Goal: Information Seeking & Learning: Learn about a topic

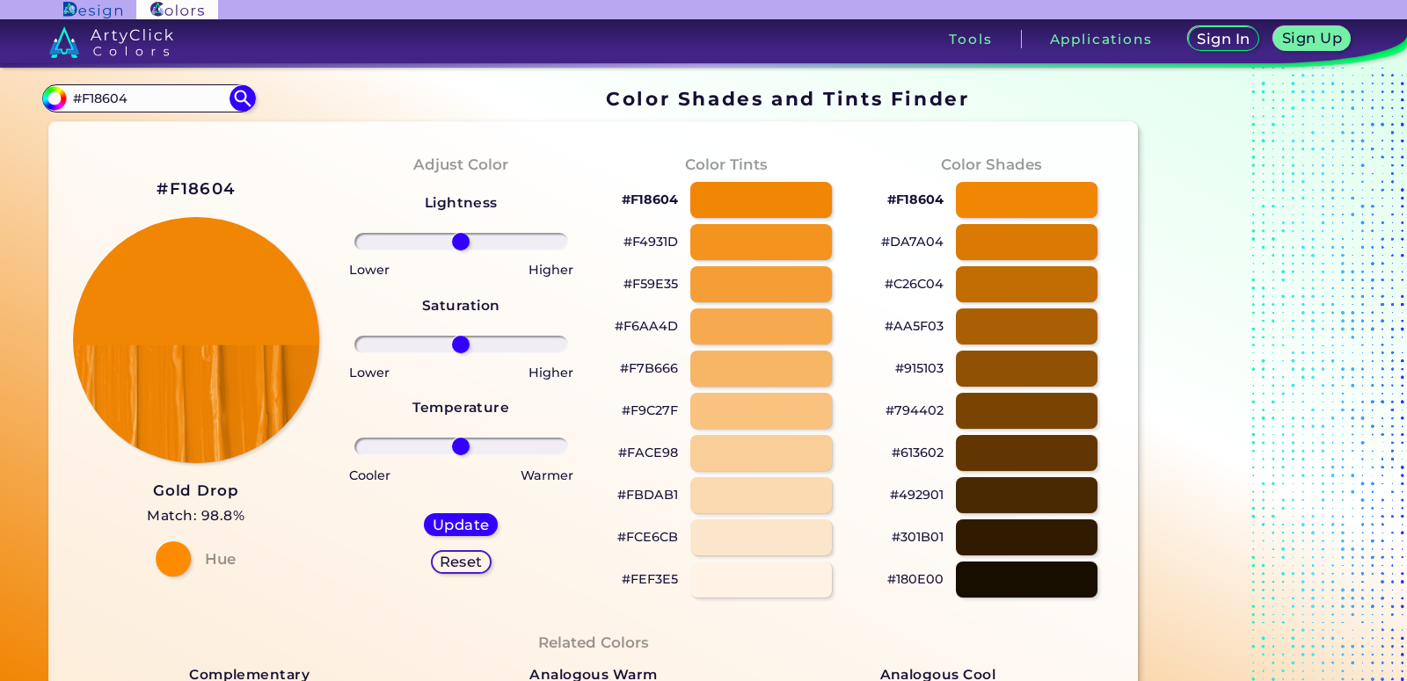
click at [165, 104] on input "#F18604" at bounding box center [149, 98] width 164 height 24
paste input "ffe0c3"
type input "#ffe0c3"
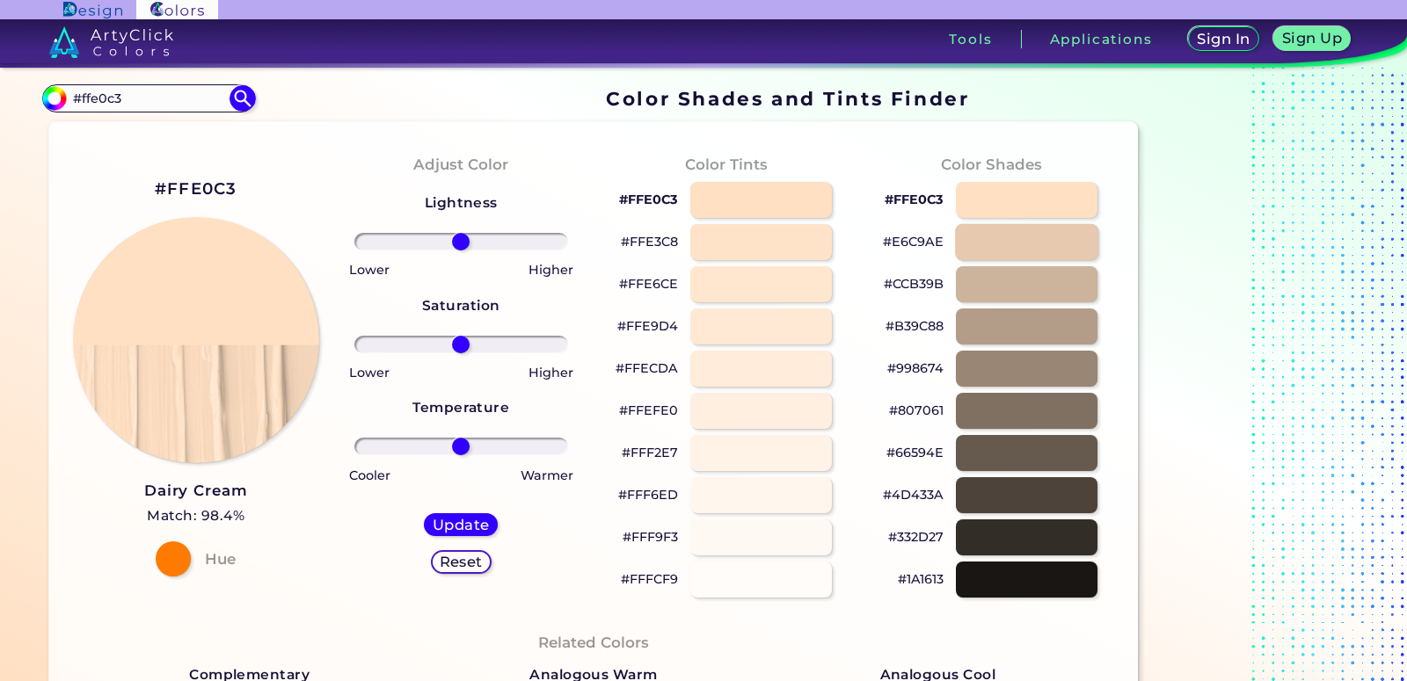
click at [1021, 244] on div at bounding box center [1026, 242] width 143 height 36
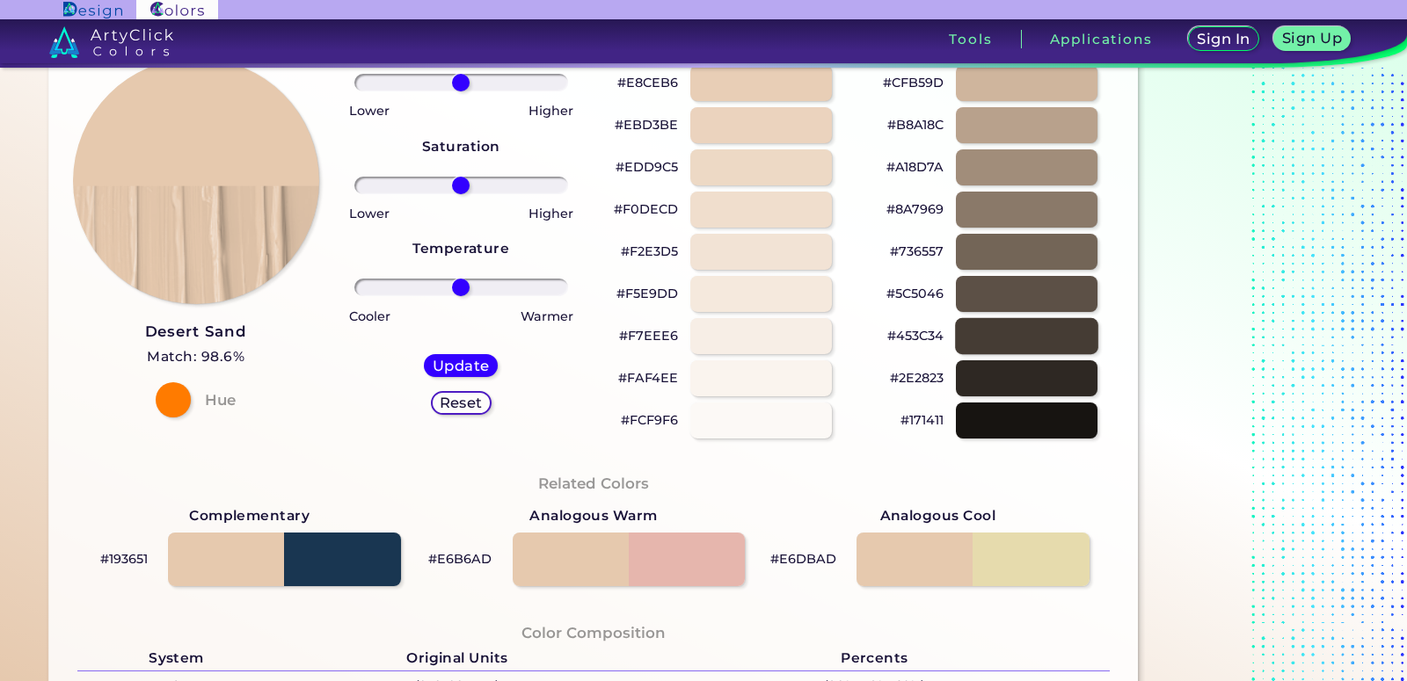
scroll to position [269, 0]
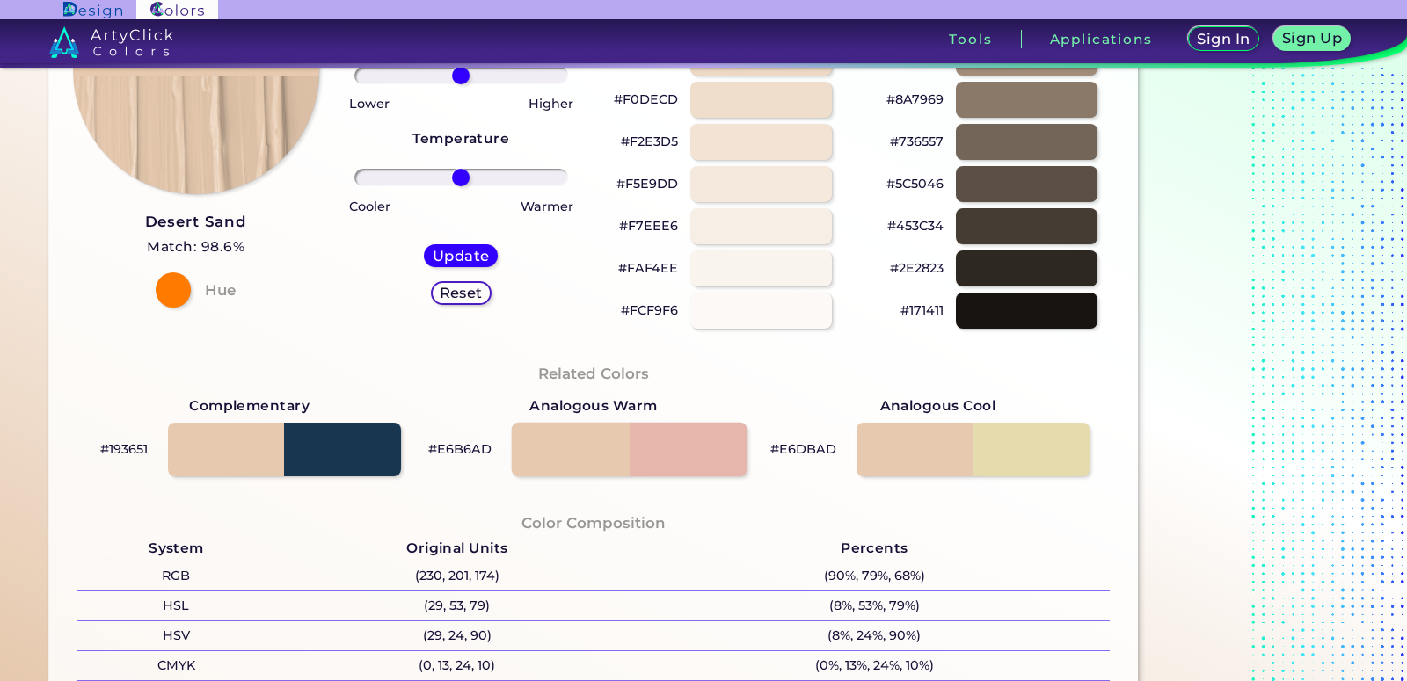
click at [588, 453] on div at bounding box center [628, 449] width 235 height 55
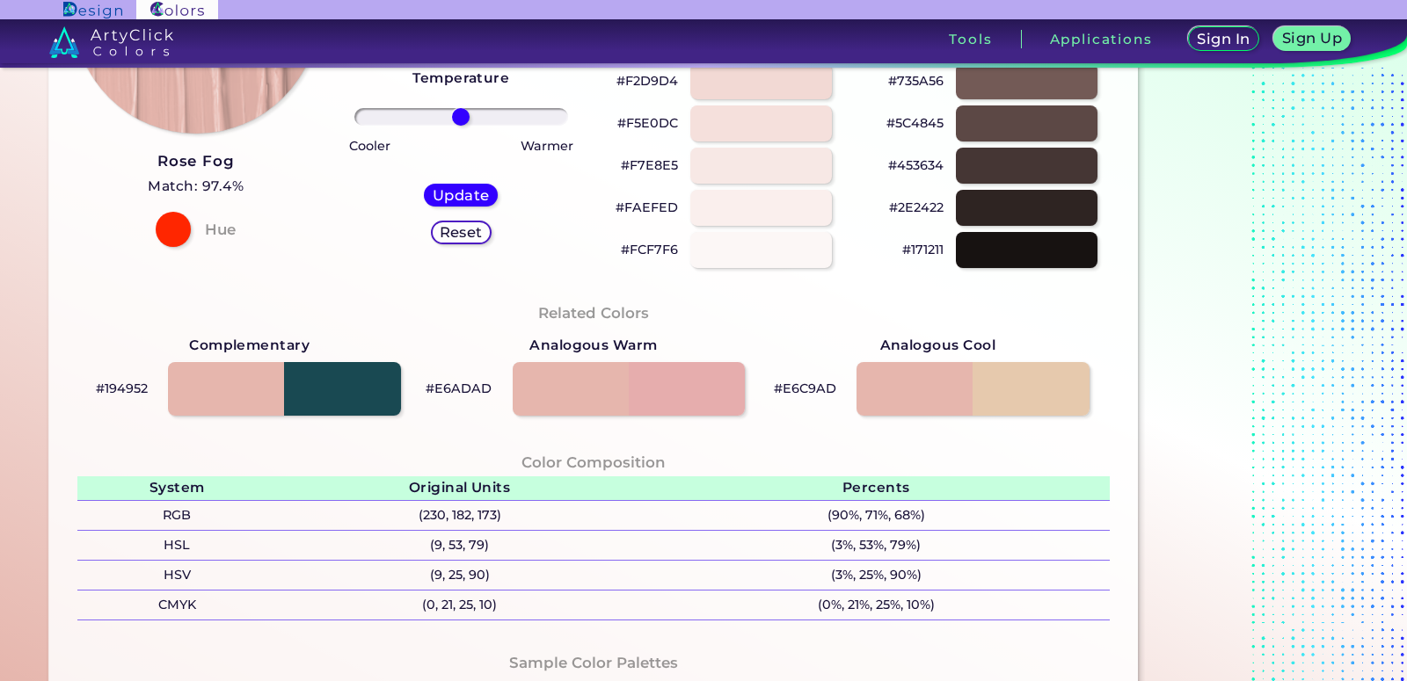
scroll to position [538, 0]
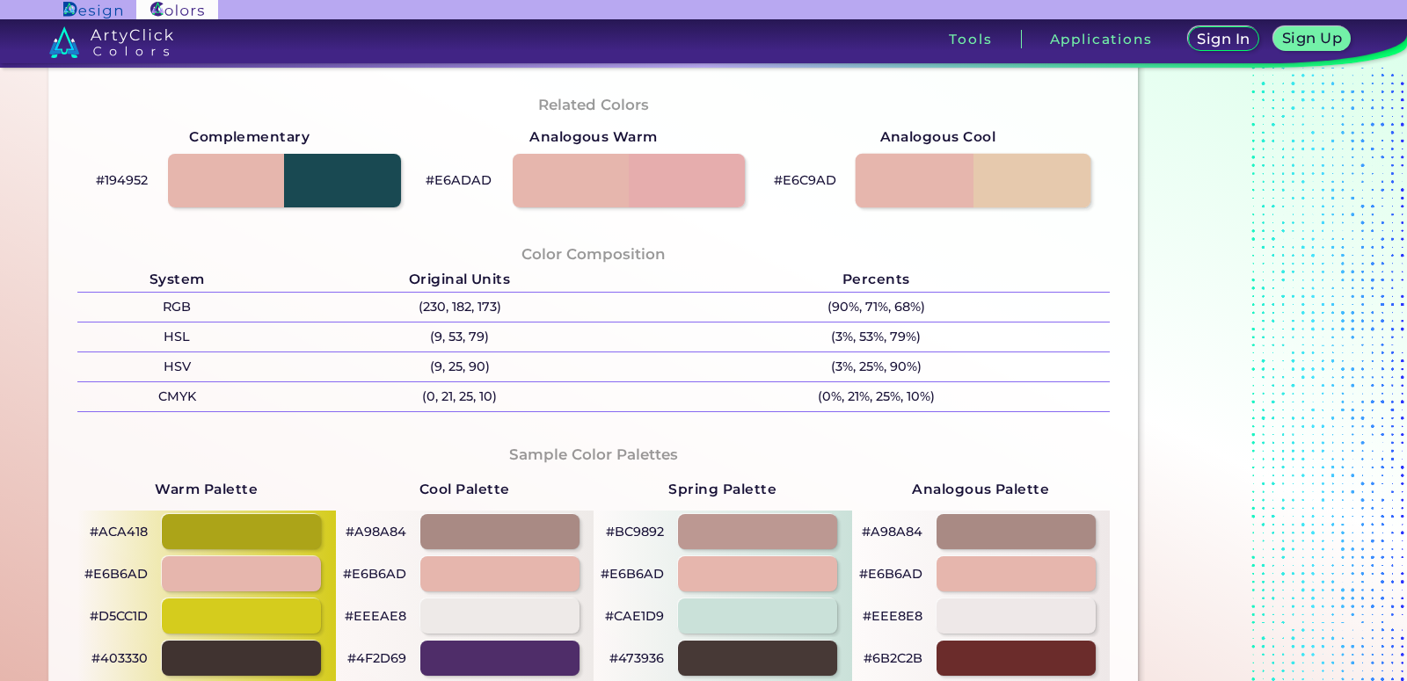
click at [1037, 177] on div at bounding box center [973, 180] width 235 height 55
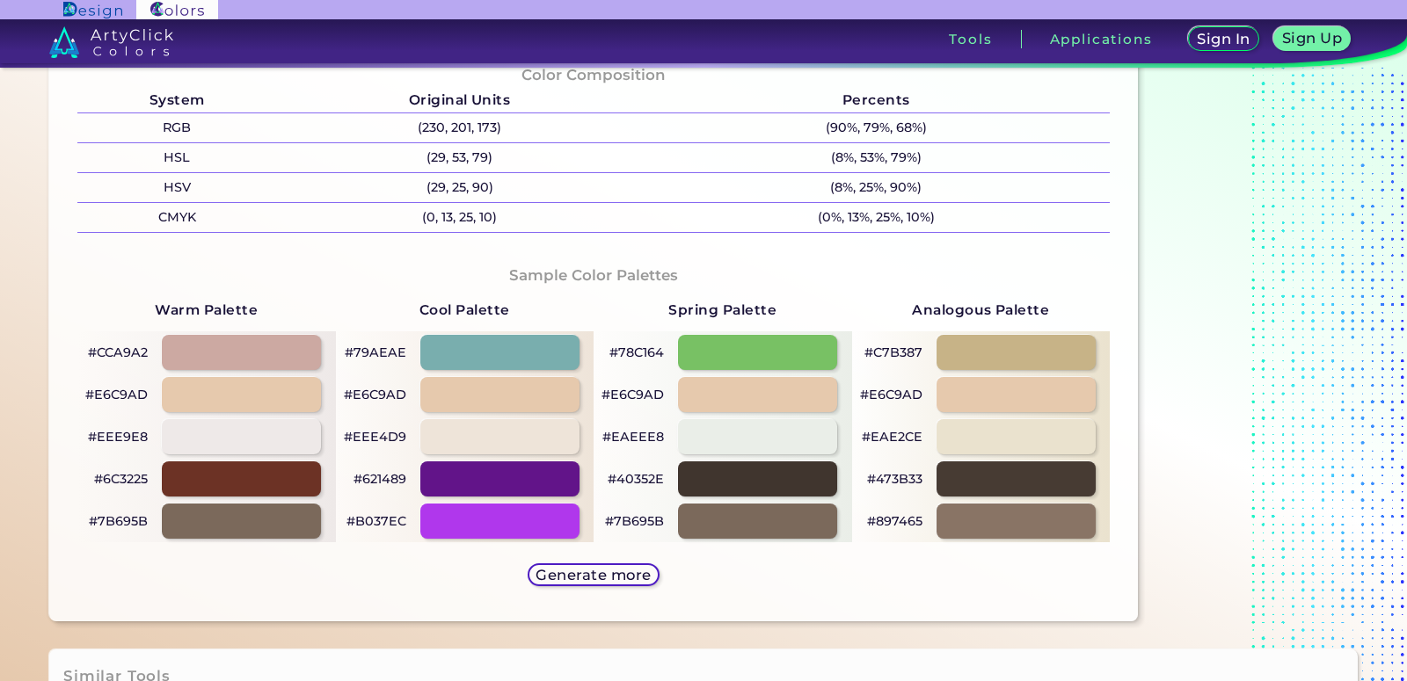
scroll to position [269, 0]
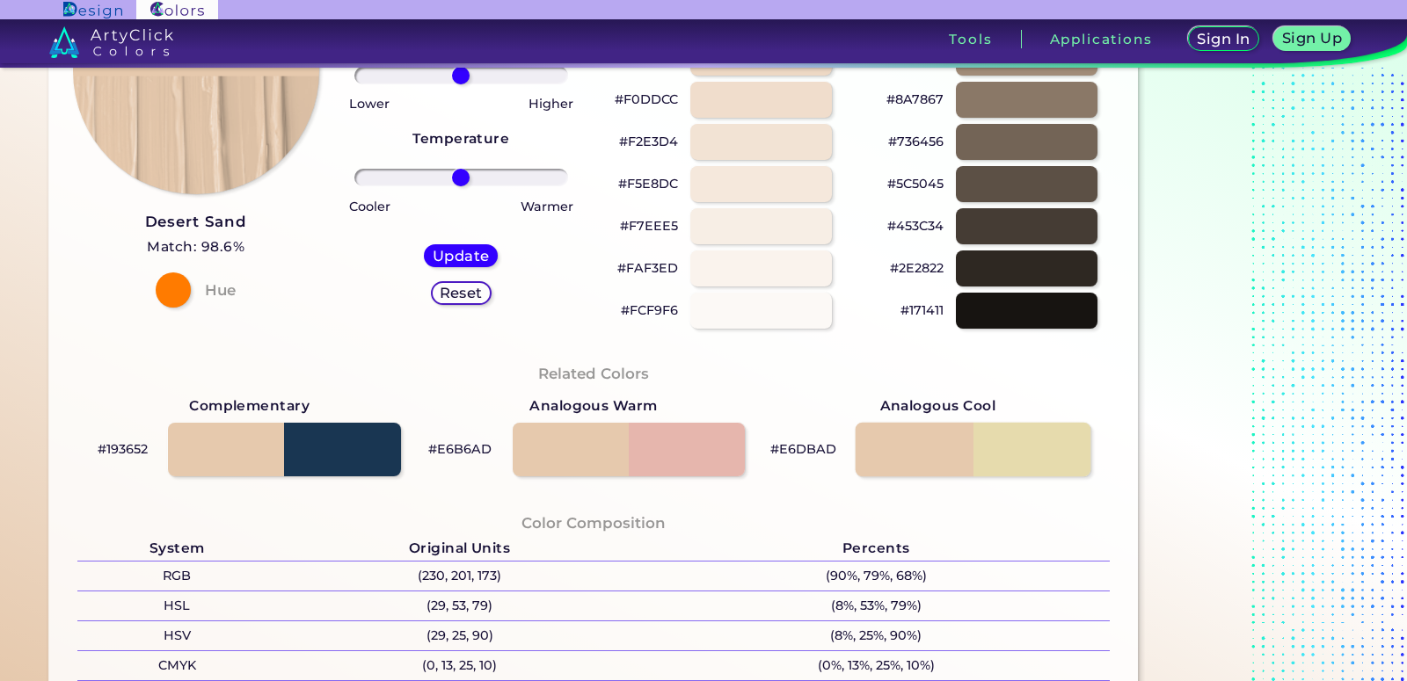
drag, startPoint x: 876, startPoint y: 401, endPoint x: 977, endPoint y: 425, distance: 103.9
click at [977, 425] on div "Analogous Cool #E6DBAD" at bounding box center [938, 434] width 344 height 93
click at [964, 407] on strong "Analogous Cool" at bounding box center [938, 406] width 116 height 23
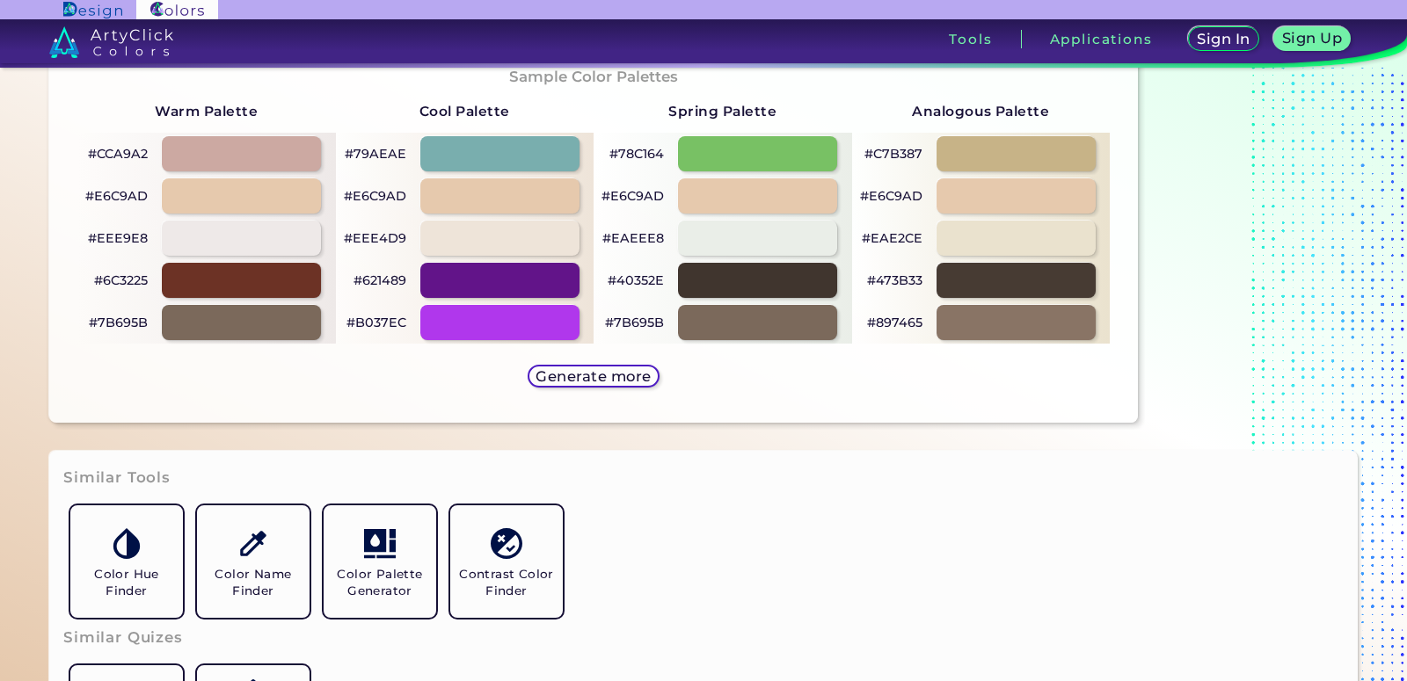
scroll to position [987, 0]
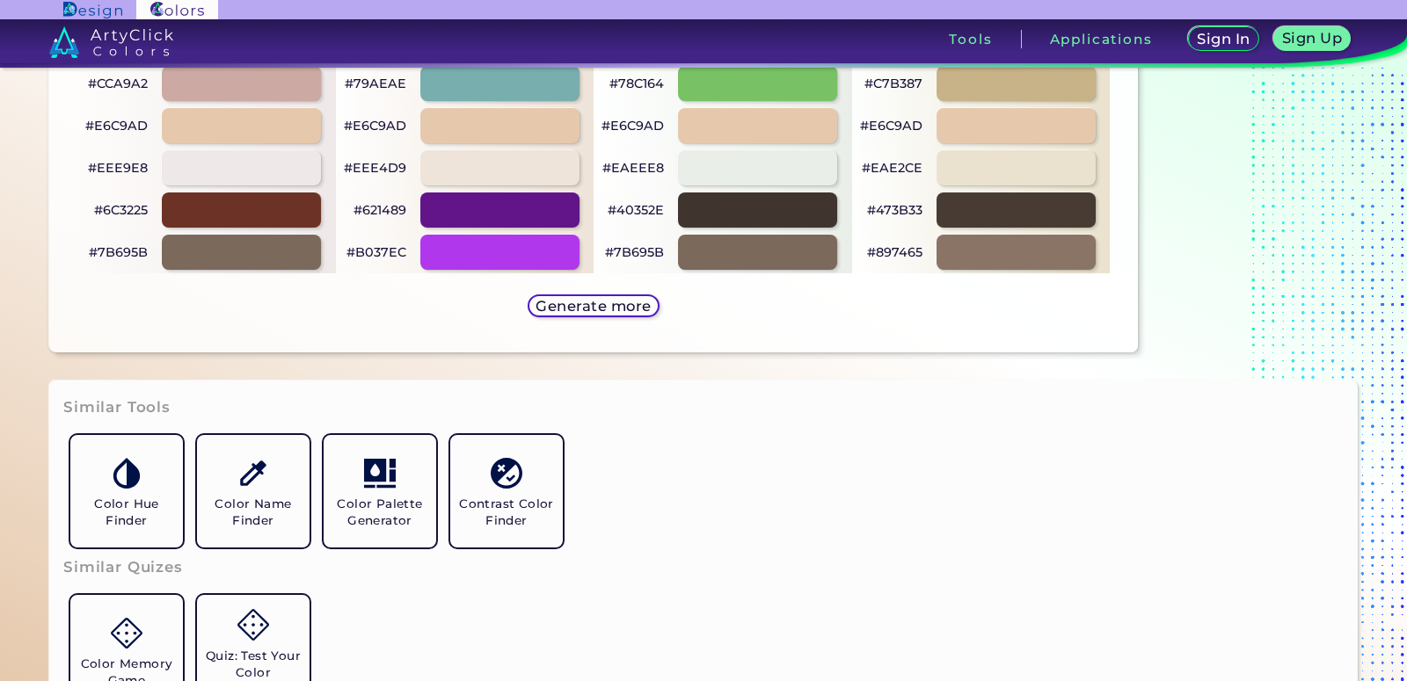
click at [606, 302] on h5 "Generate more" at bounding box center [594, 306] width 116 height 15
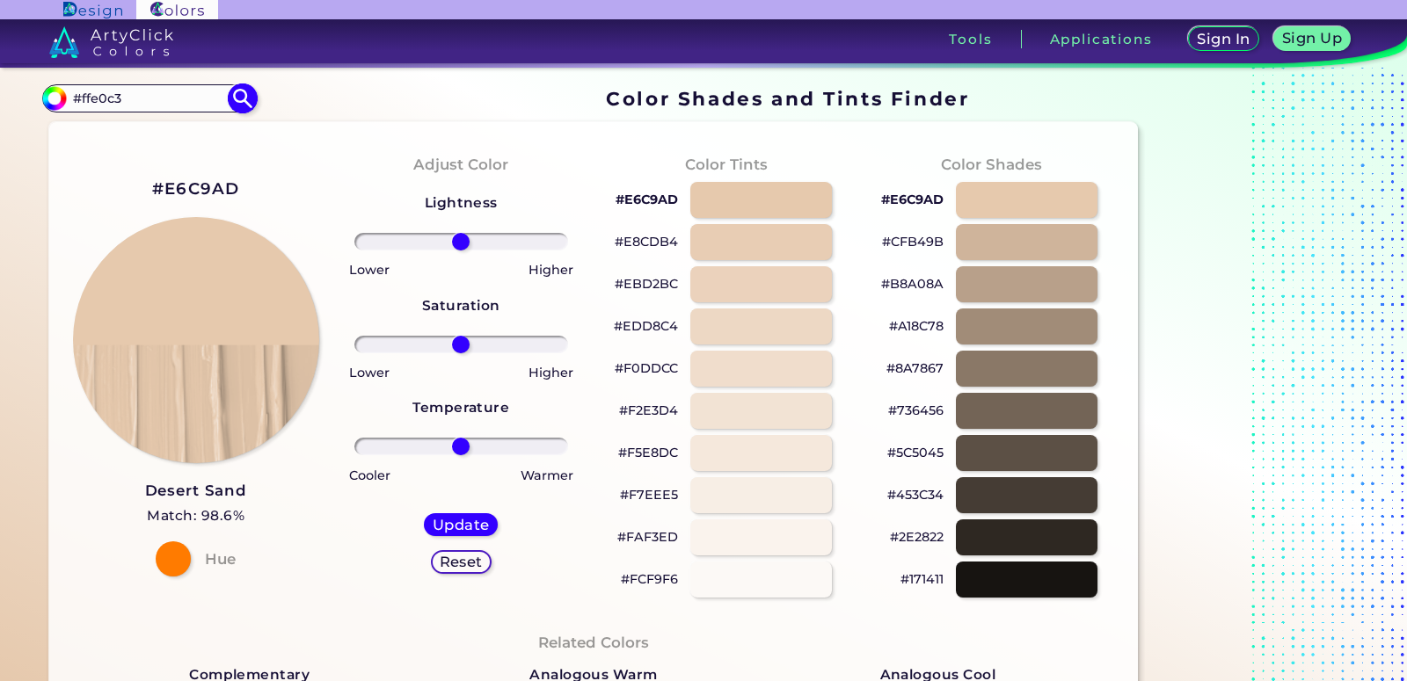
click at [156, 93] on input "#ffe0c3" at bounding box center [149, 98] width 164 height 24
click at [62, 104] on img at bounding box center [54, 98] width 26 height 26
click at [59, 102] on input "#e6c9ad" at bounding box center [52, 96] width 22 height 22
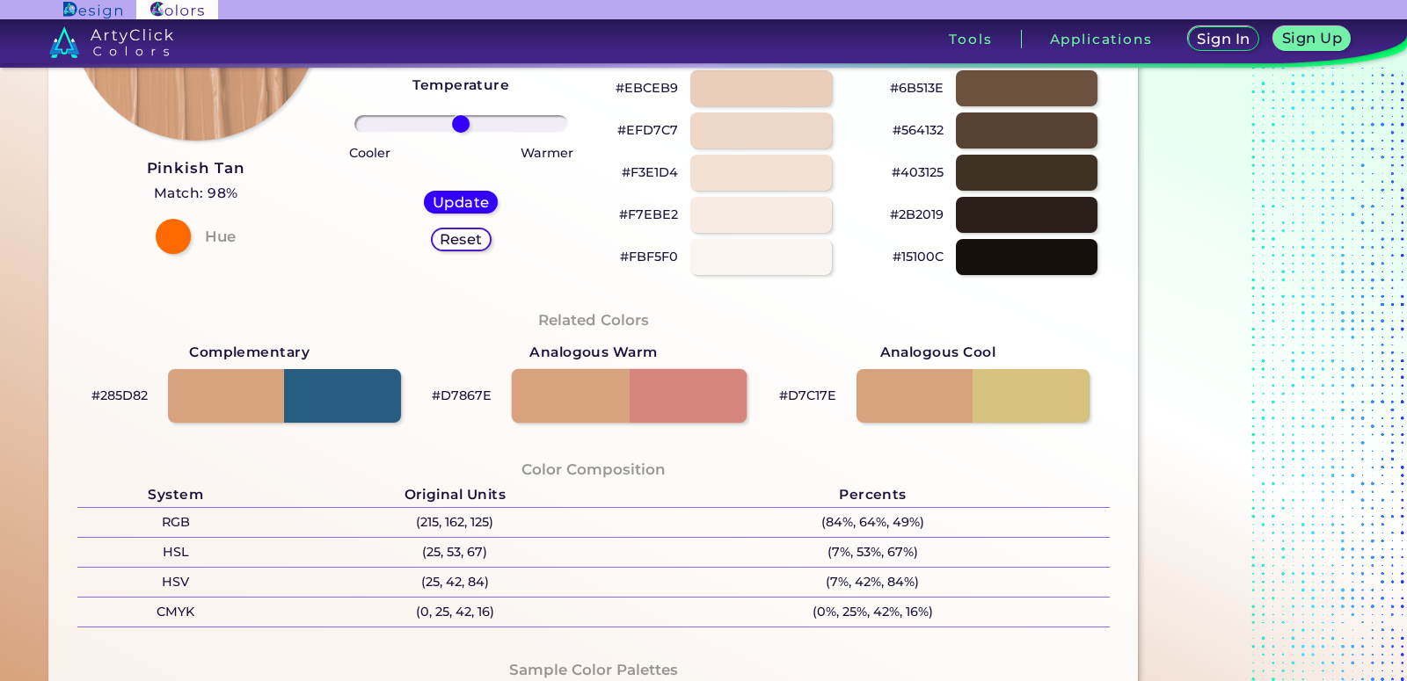
scroll to position [359, 0]
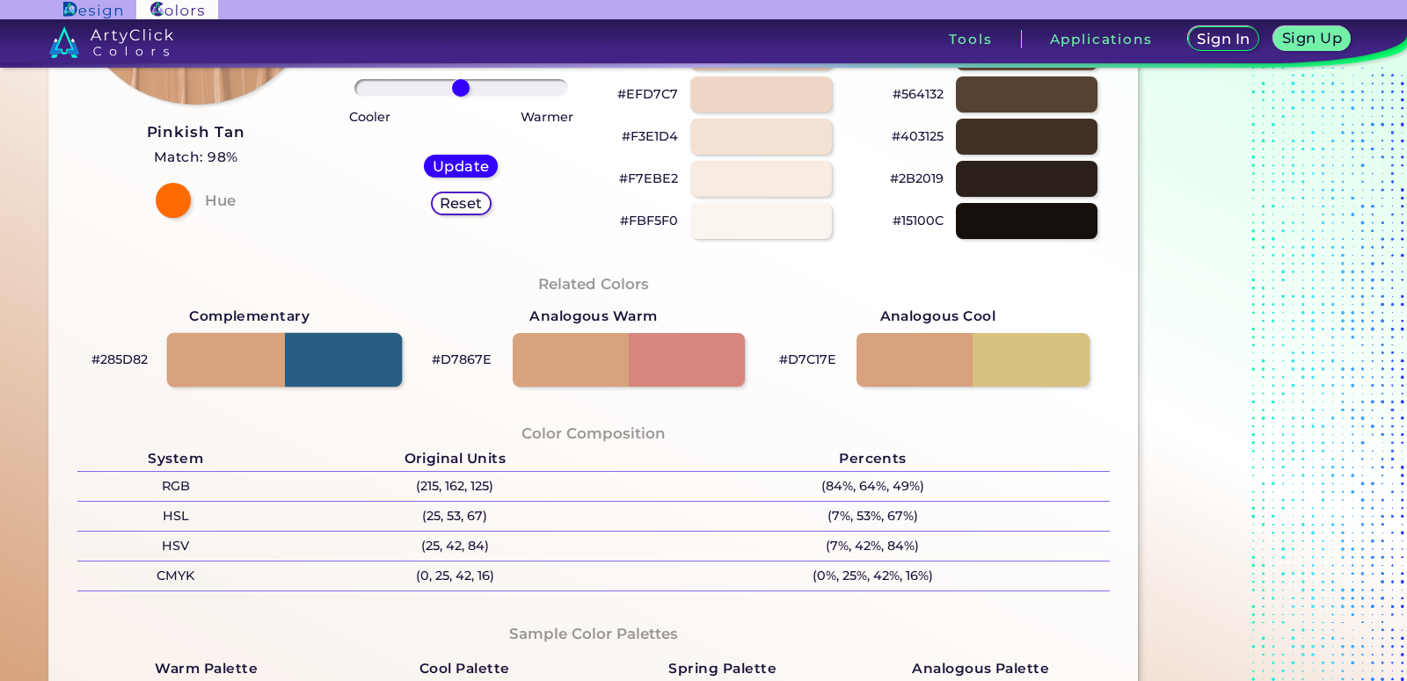
click at [238, 370] on div at bounding box center [284, 359] width 235 height 55
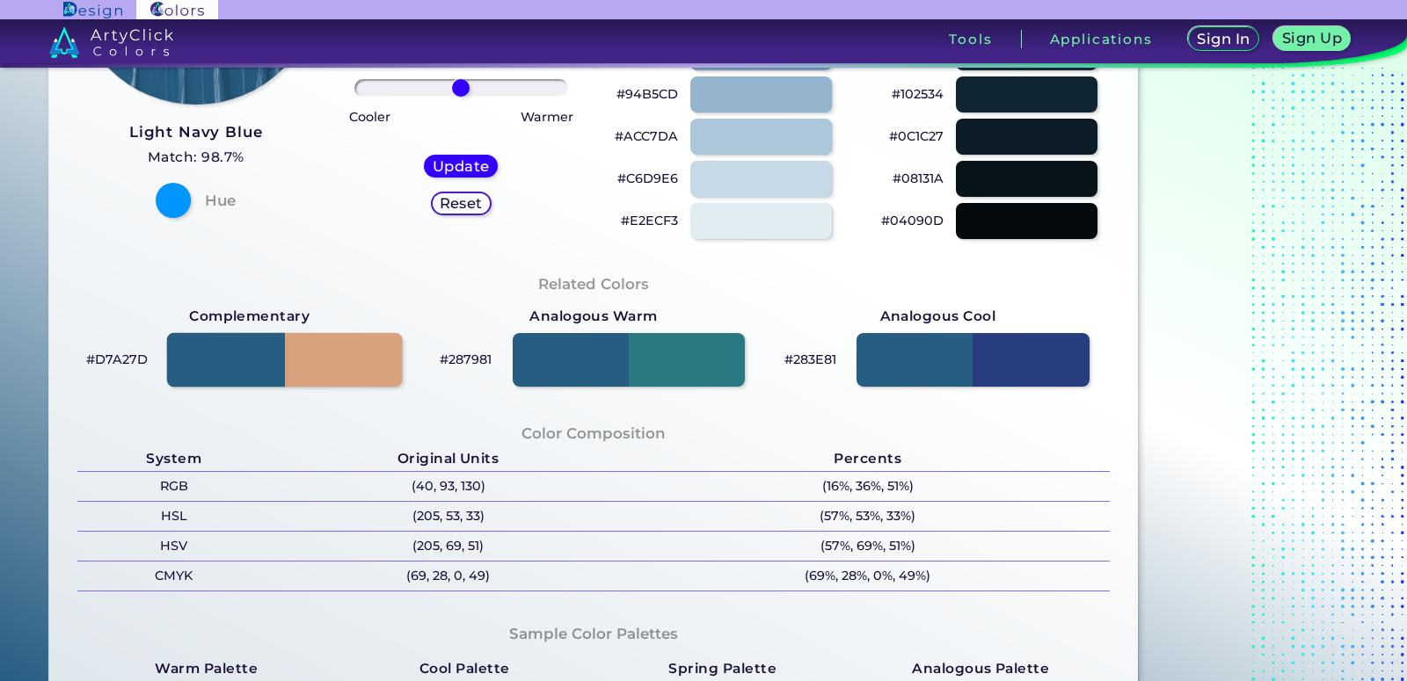
click at [335, 357] on div at bounding box center [284, 359] width 235 height 55
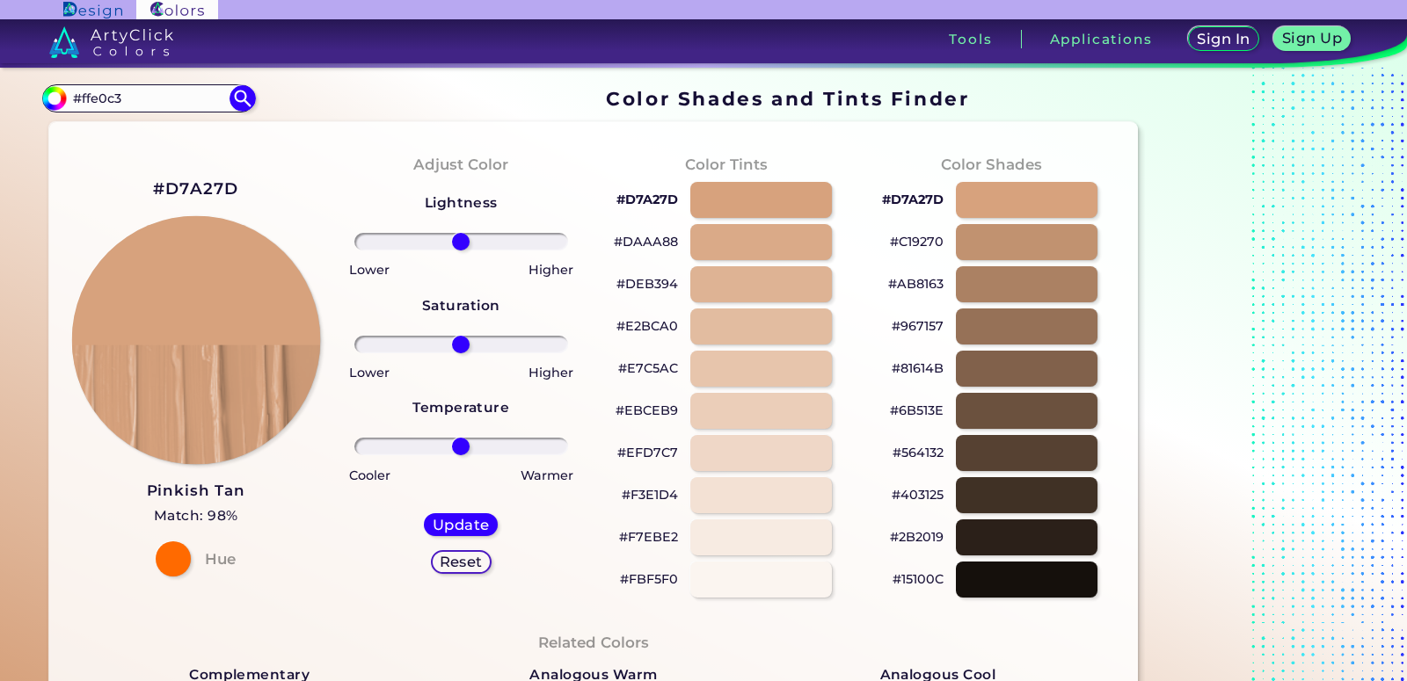
click at [217, 297] on img at bounding box center [195, 340] width 249 height 249
click at [157, 96] on input "#ffe0c3" at bounding box center [149, 98] width 164 height 24
click at [667, 196] on p "#D7A27D" at bounding box center [647, 199] width 62 height 21
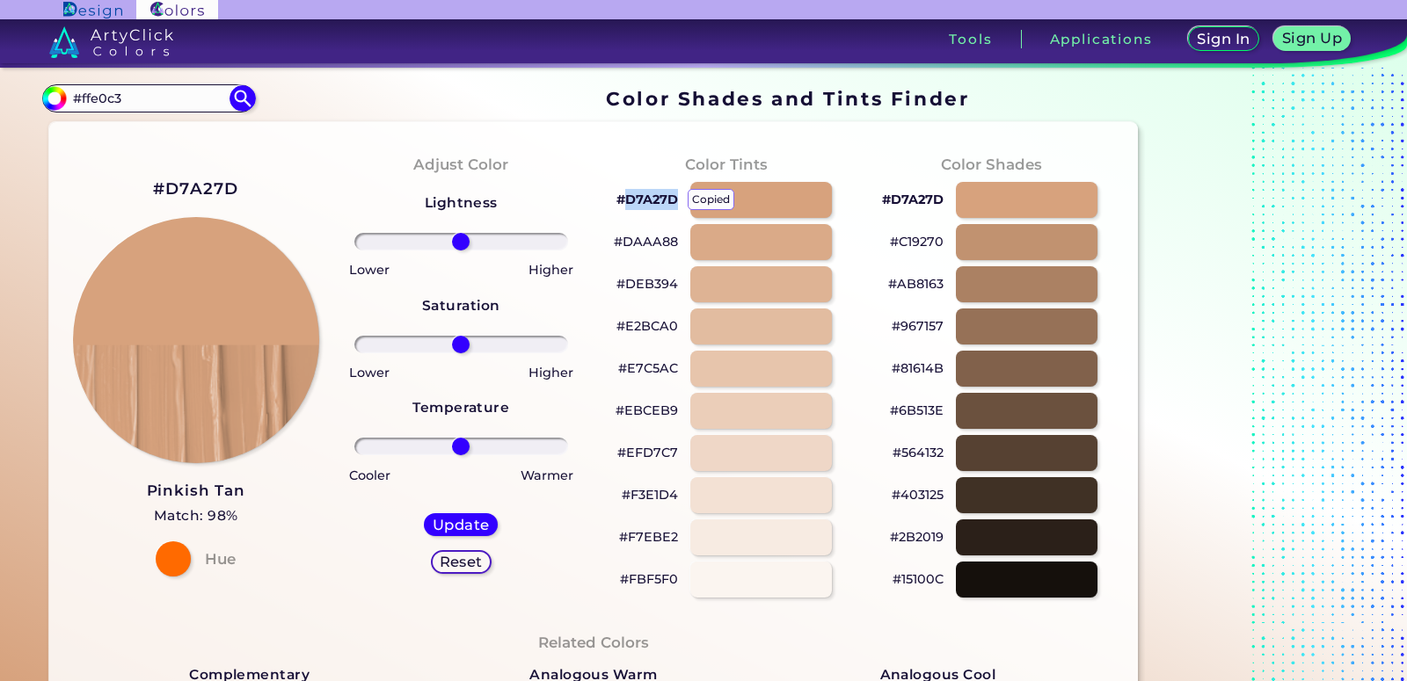
click at [667, 196] on p "#D7A27D copied" at bounding box center [647, 199] width 62 height 21
copy p "D7A27D"
click at [667, 196] on p "#D7A27D copied copied" at bounding box center [647, 199] width 62 height 21
copy p "#D7A27D copied"
click at [732, 187] on div at bounding box center [760, 200] width 143 height 36
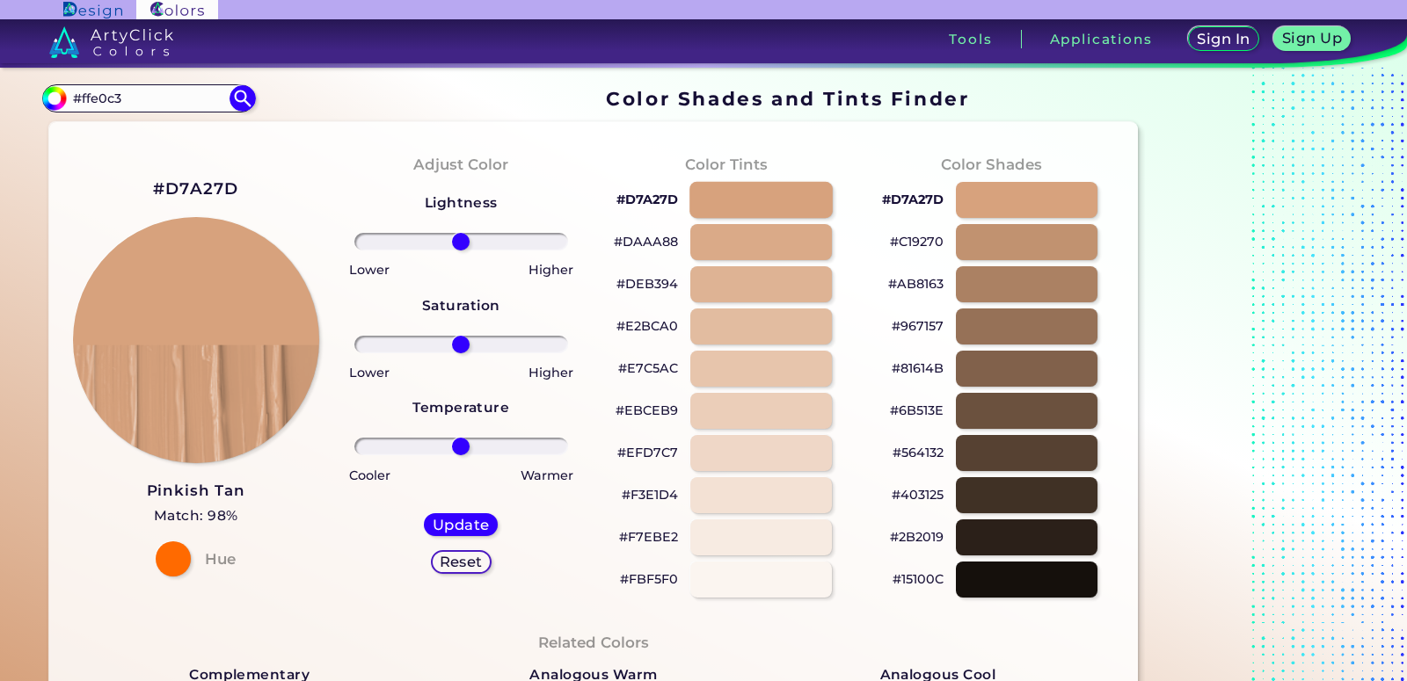
click at [730, 200] on div at bounding box center [760, 200] width 143 height 36
type input "#d7a27d"
drag, startPoint x: 611, startPoint y: 200, endPoint x: 678, endPoint y: 208, distance: 67.3
click at [678, 208] on div "#D7A27D" at bounding box center [726, 200] width 237 height 42
copy p "#D7A27D"
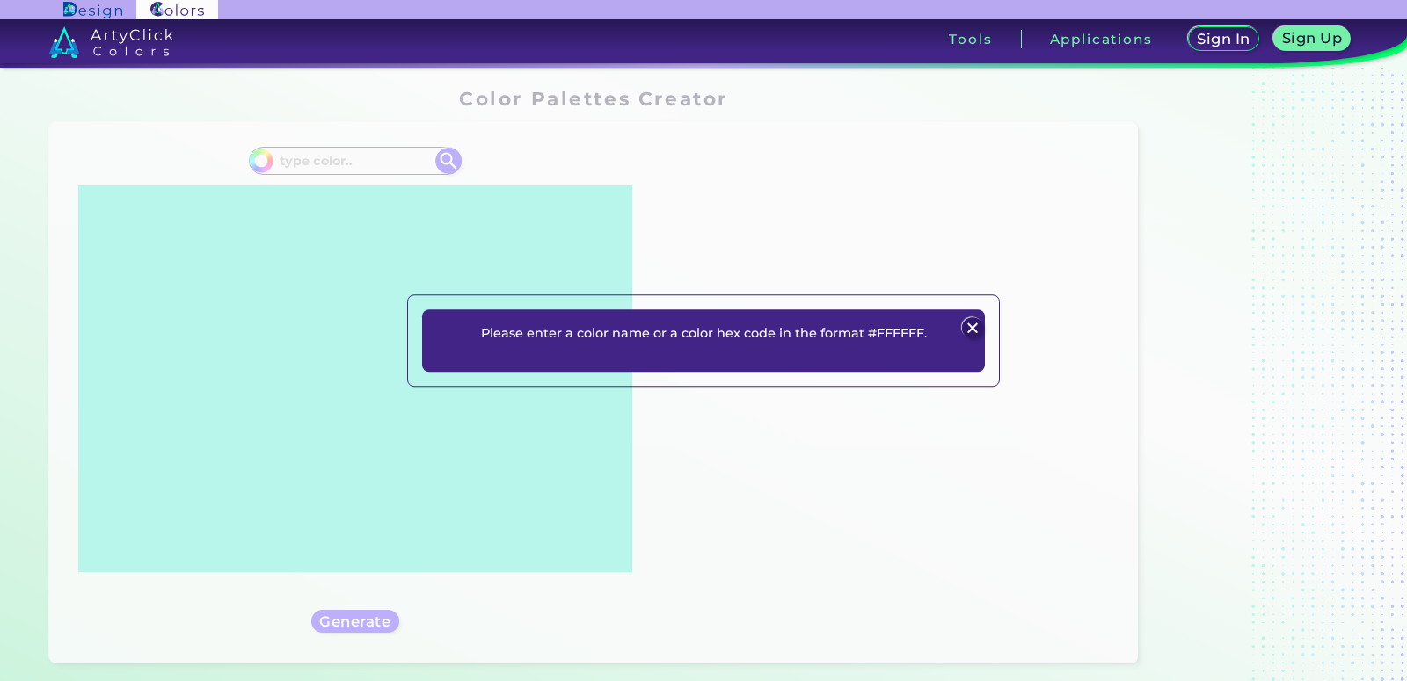
scroll to position [628, 0]
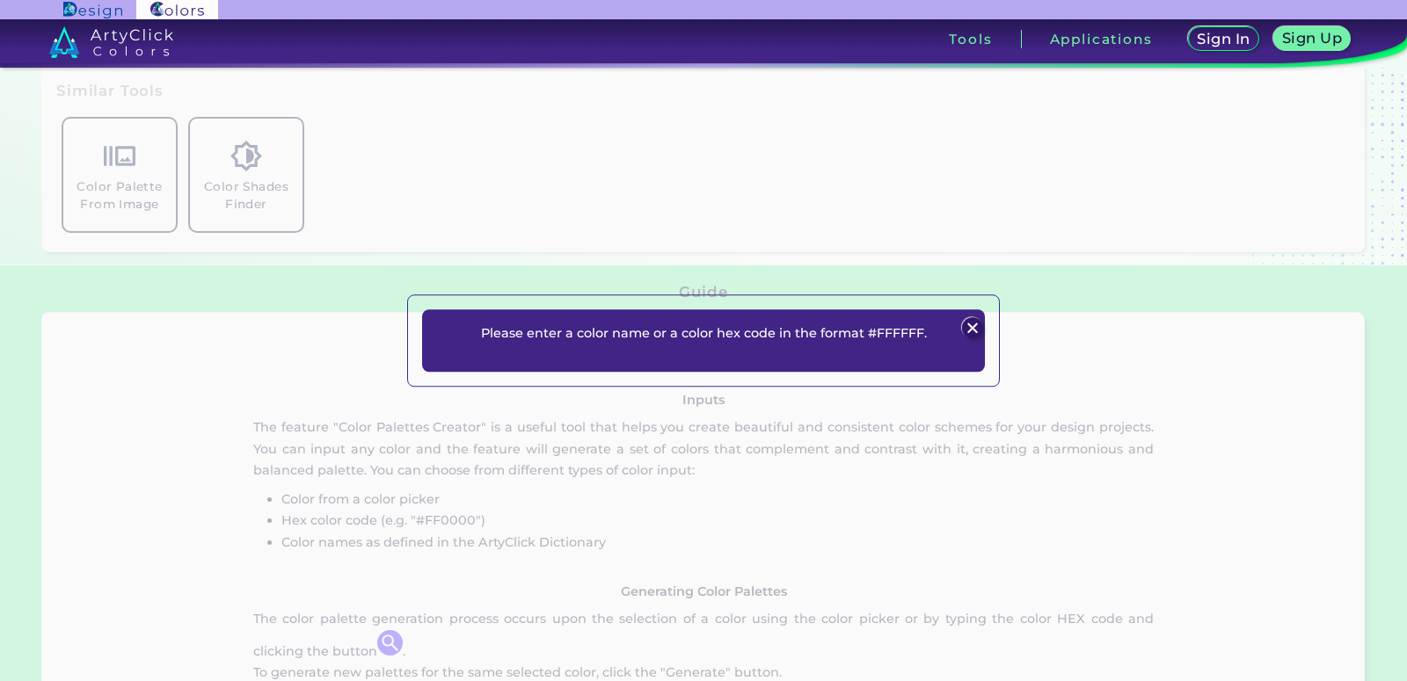
click at [965, 331] on img at bounding box center [972, 327] width 21 height 21
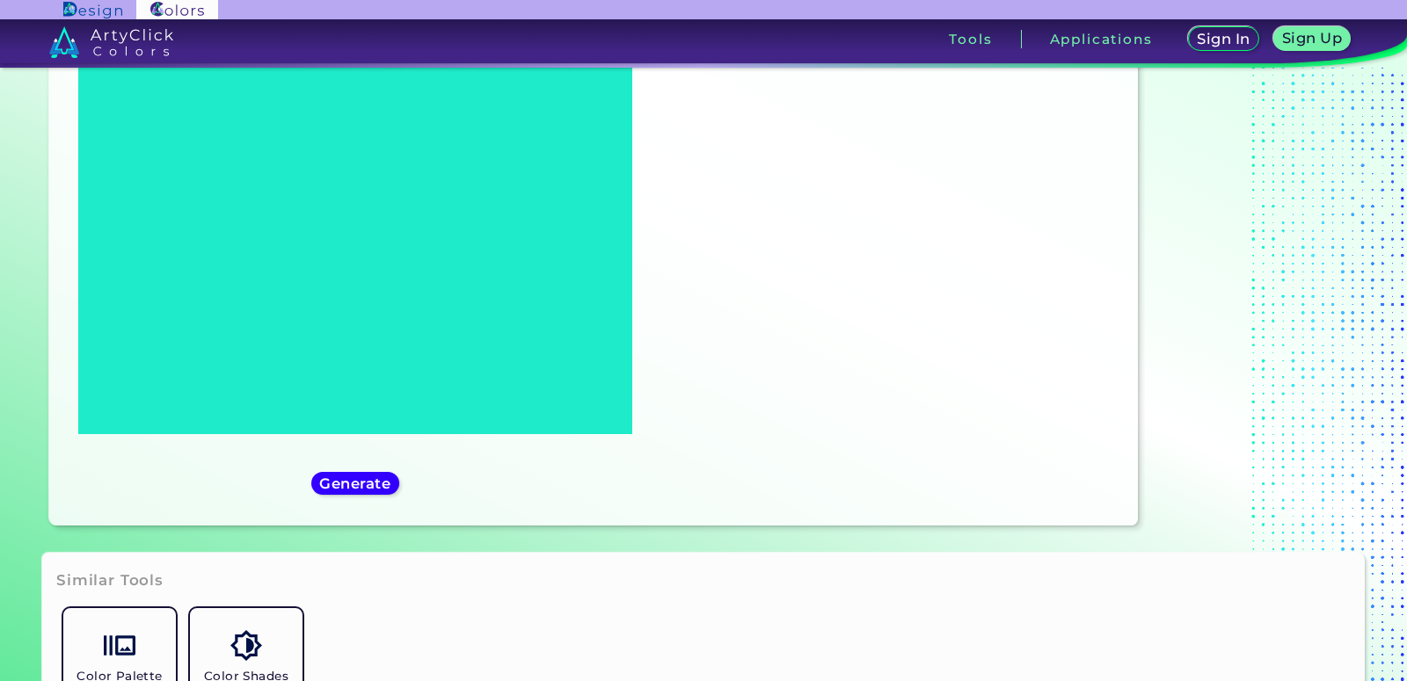
scroll to position [0, 0]
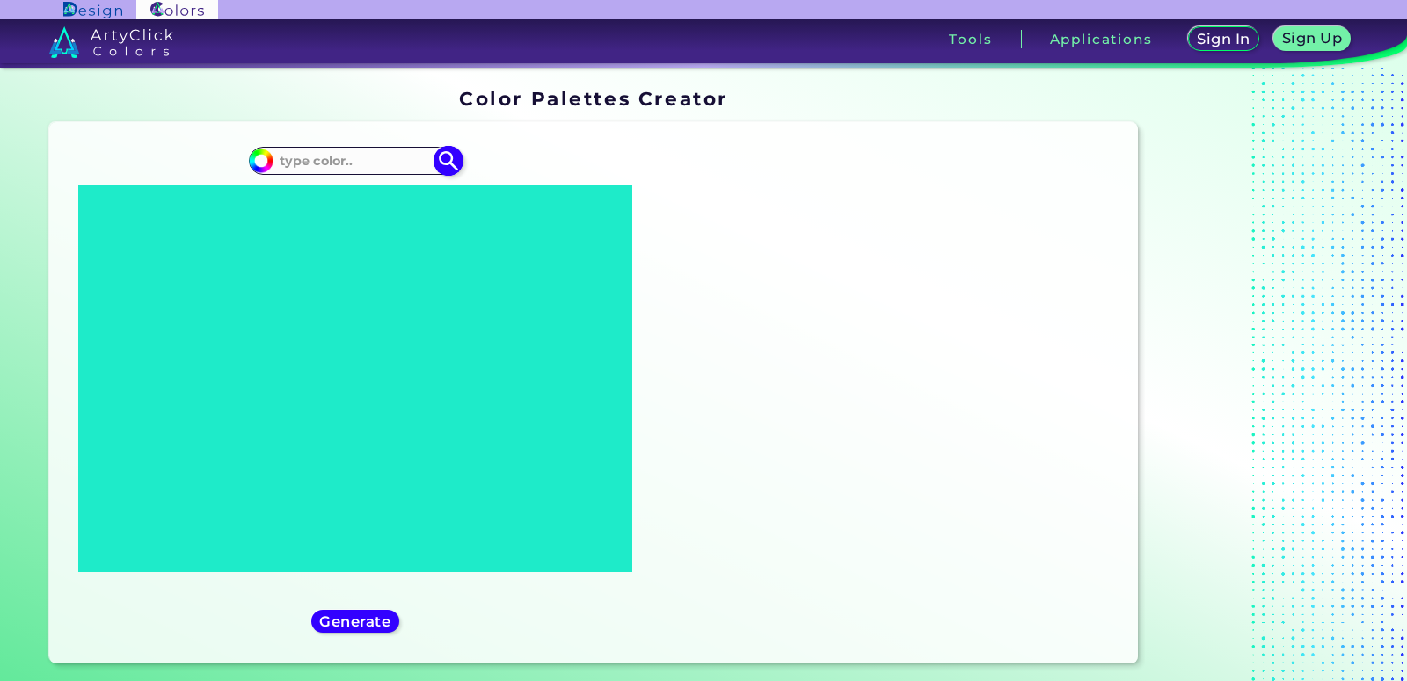
click at [345, 157] on input at bounding box center [355, 161] width 164 height 24
paste input "Analogous Cool"
click at [317, 161] on input "Analogous Cool" at bounding box center [355, 161] width 164 height 24
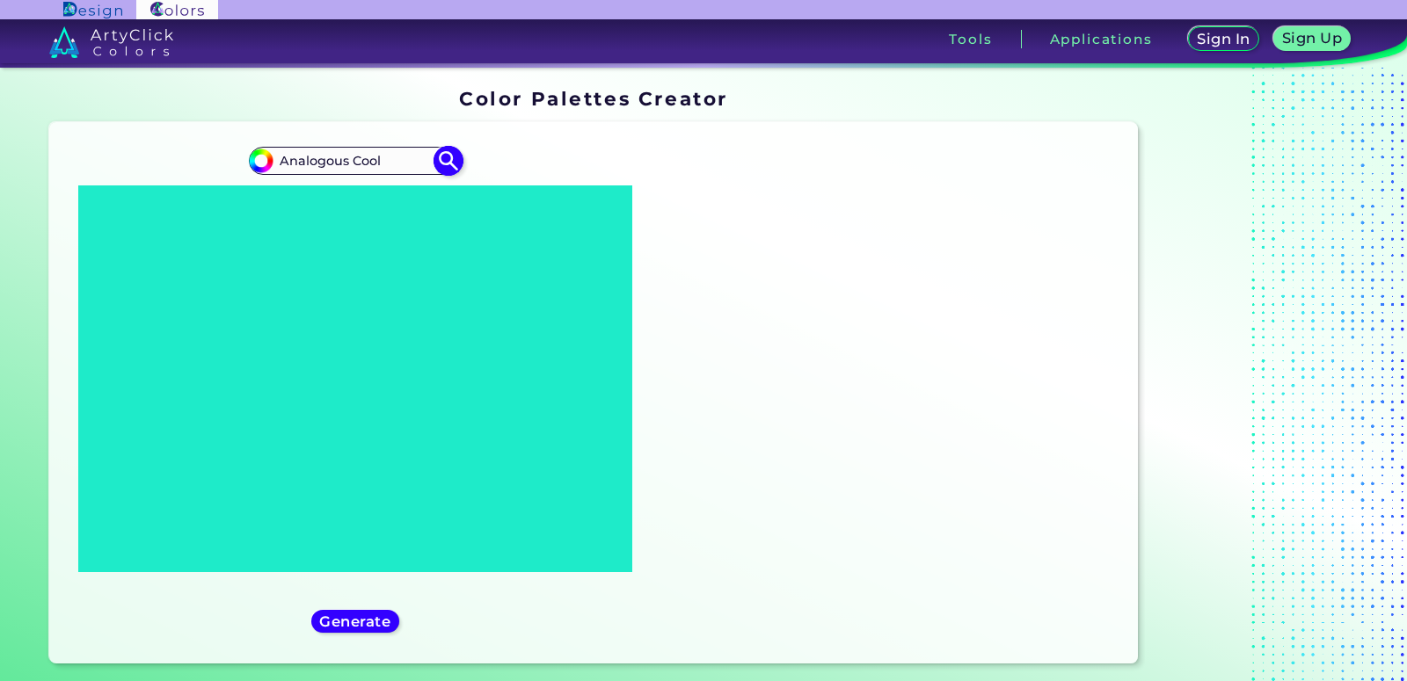
paste input "#ffe0c3"
type input "#ffe0c3"
